Goal: Task Accomplishment & Management: Complete application form

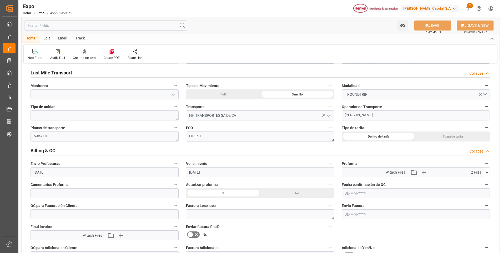
scroll to position [842, 0]
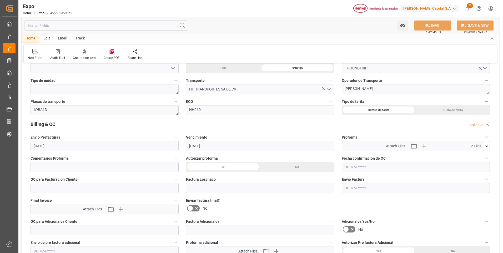
click at [235, 166] on div "Si" at bounding box center [223, 167] width 74 height 10
click at [294, 167] on div "No" at bounding box center [297, 167] width 74 height 10
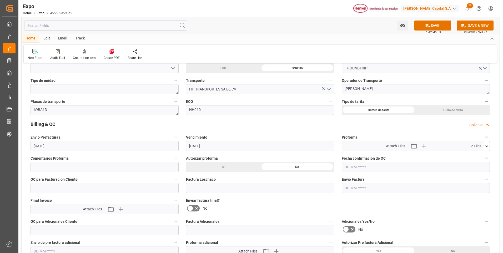
click at [233, 178] on label "Factura Leschaco" at bounding box center [260, 179] width 148 height 7
click at [327, 178] on button "Factura Leschaco" at bounding box center [330, 179] width 7 height 7
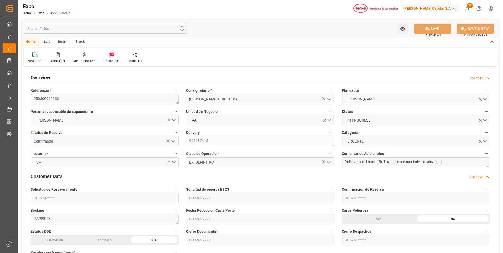
type input "3018.4"
type input "5594.085"
type input "11"
type input "9946714"
type input "9461427"
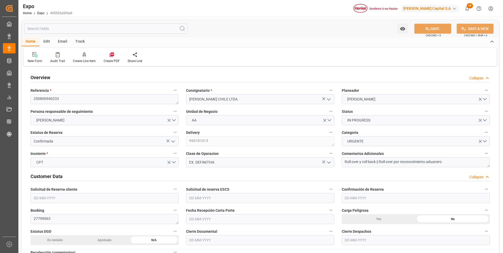
type input "9946714"
type input "MXZLO"
type input "CLSAI"
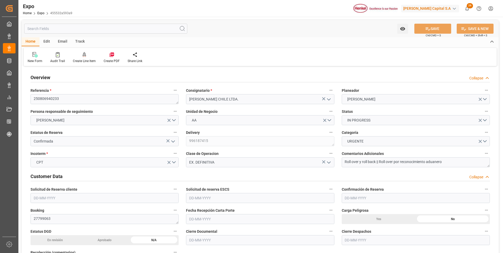
type input "9946714"
type input "[DATE]"
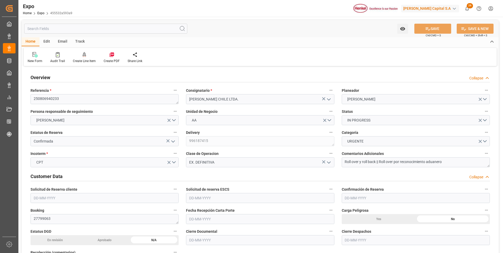
type input "[DATE]"
type input "[DATE] 00:00"
type input "[DATE]"
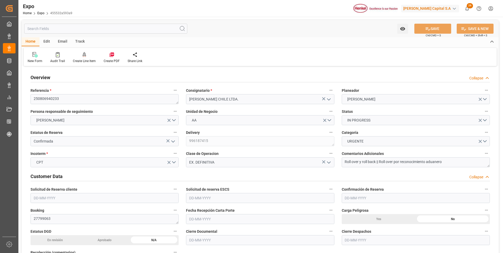
type input "[DATE] 02:30"
type input "[DATE]"
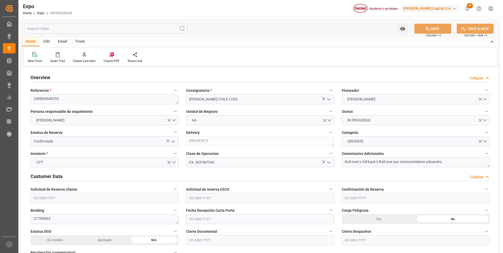
type input "[DATE]"
type input "[DATE] 14:00"
type input "[DATE] 00:00"
type input "[DATE] 22:36"
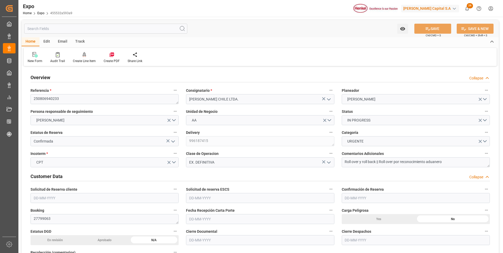
type input "[DATE] 09:00"
type input "[DATE] 00:00"
type input "19-09-2025 17:37"
type input "[DATE] 11:52"
type input "[DATE] 19:28"
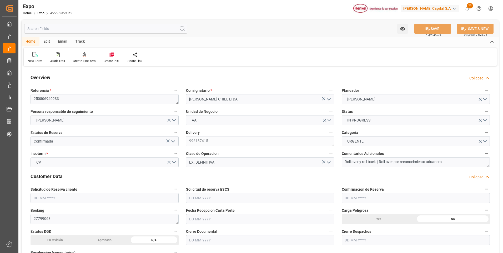
type input "[DATE] 15:00"
type input "[DATE] 23:23"
type input "[DATE] 09:00"
type input "[DATE] 08:20"
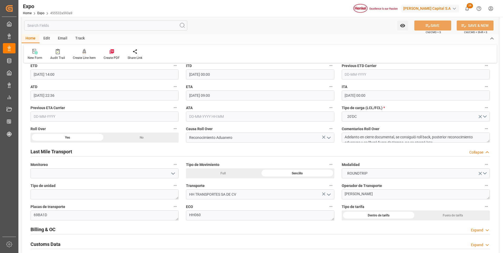
scroll to position [789, 0]
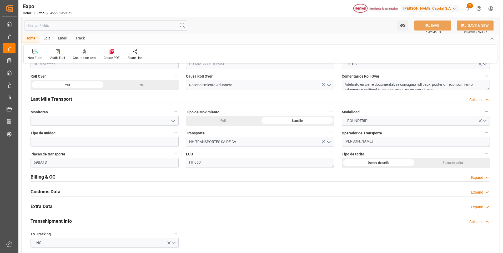
click at [480, 177] on div "Expand" at bounding box center [477, 178] width 12 height 6
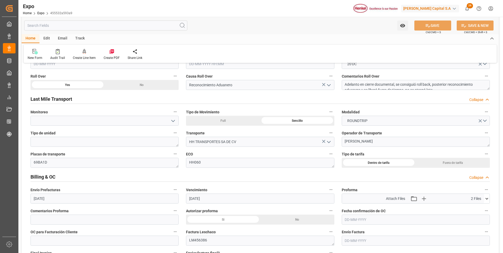
scroll to position [868, 0]
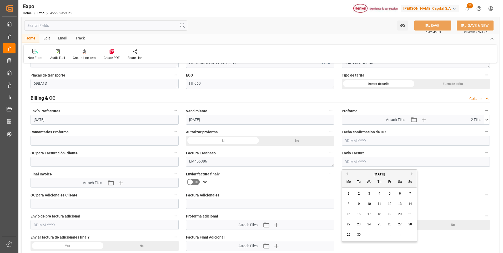
click at [348, 162] on input "text" at bounding box center [416, 162] width 148 height 10
click at [390, 213] on span "19" at bounding box center [389, 214] width 3 height 4
type input "[DATE]"
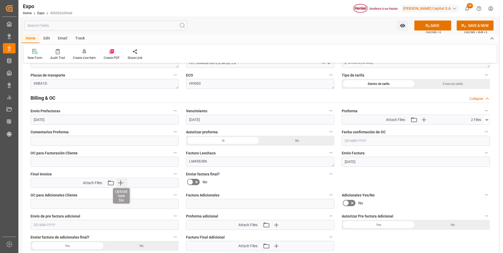
click at [124, 184] on icon "button" at bounding box center [120, 183] width 8 height 8
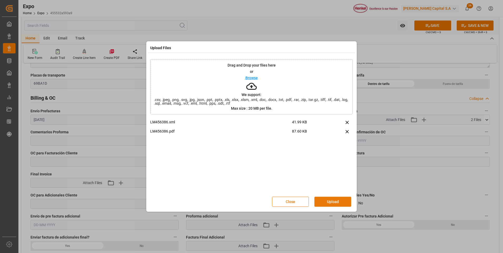
click at [329, 205] on button "Upload" at bounding box center [332, 202] width 37 height 10
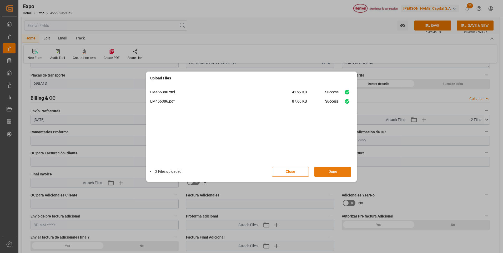
click at [330, 173] on button "Done" at bounding box center [332, 172] width 37 height 10
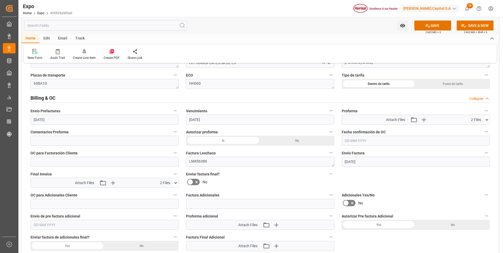
click at [189, 182] on icon at bounding box center [190, 182] width 3 height 2
click at [0, 0] on input "checkbox" at bounding box center [0, 0] width 0 height 0
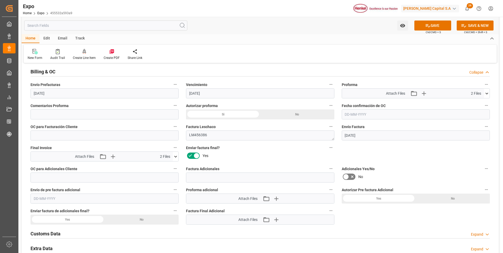
click at [345, 176] on icon at bounding box center [346, 177] width 6 height 6
click at [0, 0] on input "checkbox" at bounding box center [0, 0] width 0 height 0
click at [419, 25] on button "SAVE" at bounding box center [432, 26] width 37 height 10
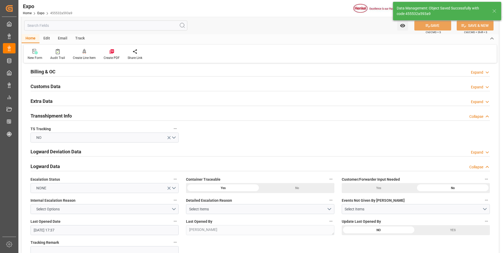
type textarea "Evelyn Aceves"
type input "19-09-2025 17:49"
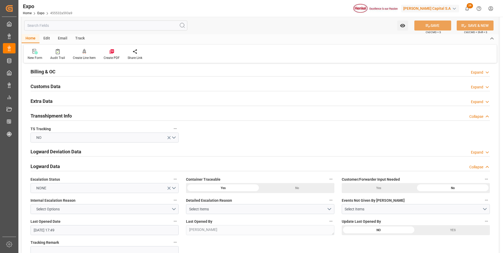
click at [480, 70] on div "Expand" at bounding box center [477, 73] width 12 height 6
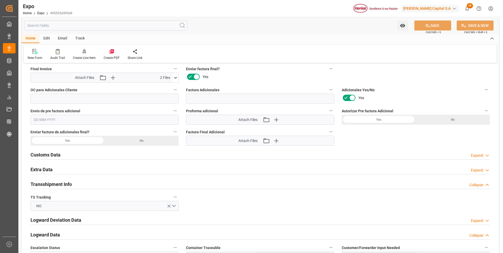
scroll to position [999, 0]
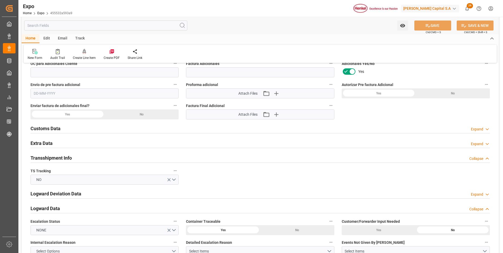
click at [488, 142] on icon at bounding box center [486, 144] width 5 height 6
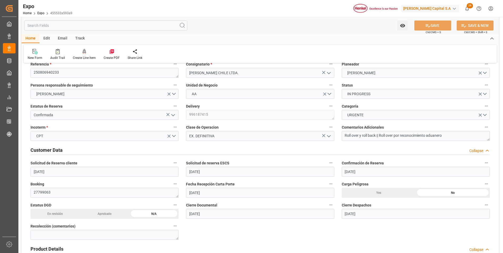
scroll to position [0, 0]
